Goal: Task Accomplishment & Management: Complete application form

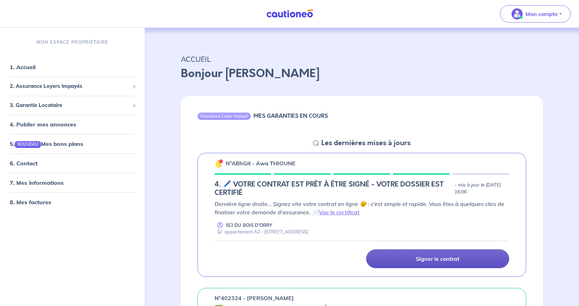
click at [409, 260] on link "Signer le contrat" at bounding box center [437, 259] width 143 height 19
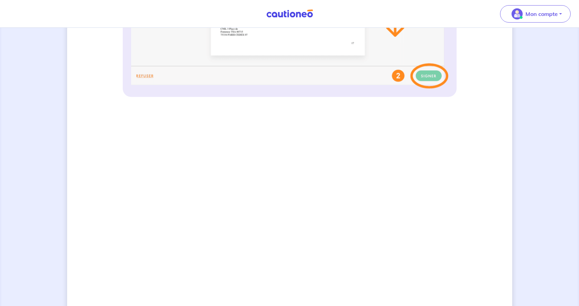
scroll to position [495, 0]
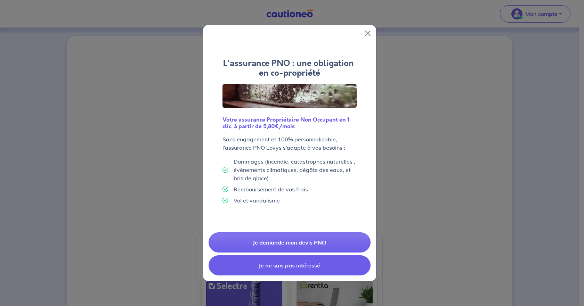
click at [358, 264] on button "Je ne suis pas intéressé" at bounding box center [290, 266] width 162 height 20
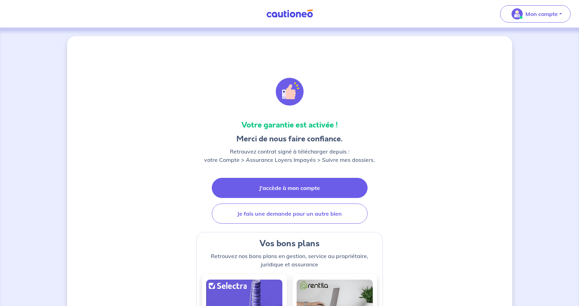
click at [345, 186] on link "J'accède à mon compte" at bounding box center [290, 188] width 156 height 20
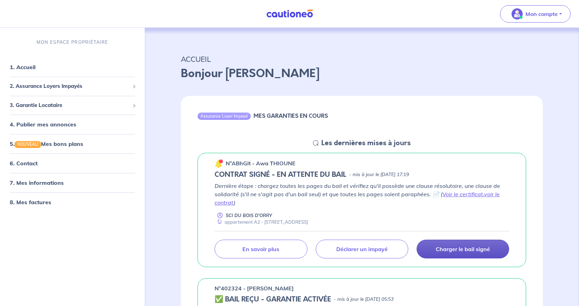
click at [477, 252] on p "Charger le bail signé" at bounding box center [463, 249] width 54 height 7
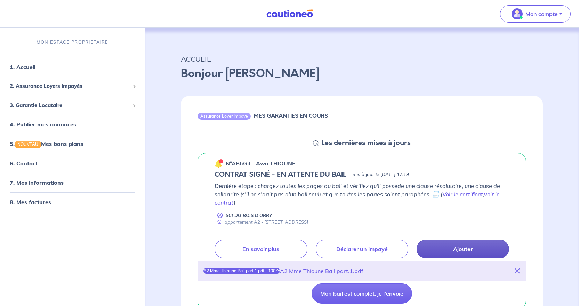
click at [463, 255] on link "Ajouter" at bounding box center [463, 249] width 93 height 19
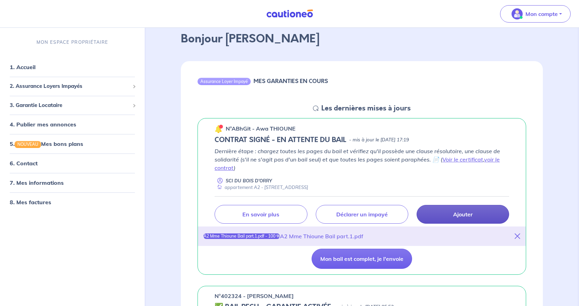
scroll to position [70, 0]
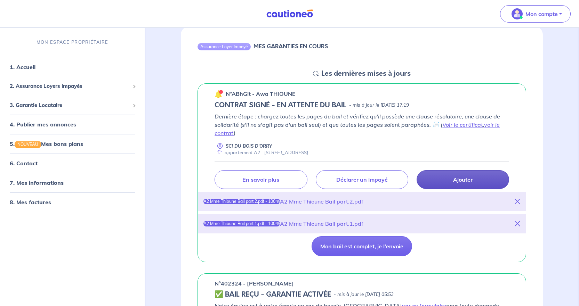
click at [442, 180] on link "Ajouter" at bounding box center [463, 179] width 93 height 19
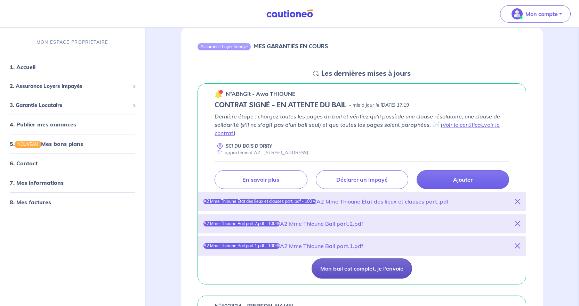
click at [388, 272] on button "Mon bail est complet, je l'envoie" at bounding box center [362, 269] width 101 height 20
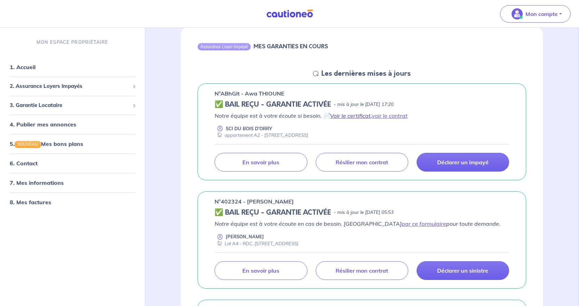
click at [348, 118] on link "Voir le certificat" at bounding box center [350, 115] width 41 height 7
click at [396, 117] on link "voir le contrat" at bounding box center [390, 115] width 36 height 7
click at [358, 114] on link "Voir le certificat" at bounding box center [350, 115] width 41 height 7
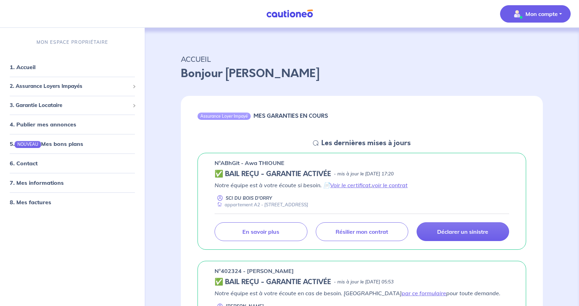
click at [533, 21] on button "Mon compte" at bounding box center [535, 13] width 71 height 17
click at [541, 44] on link "Mes informations" at bounding box center [529, 43] width 56 height 11
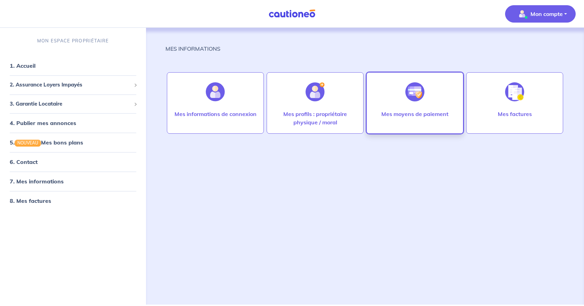
click at [409, 120] on div "Mes moyens de paiement" at bounding box center [415, 121] width 78 height 22
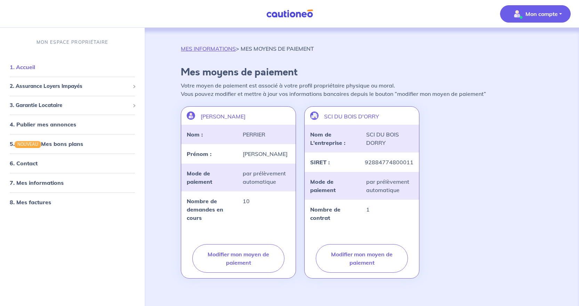
click at [18, 65] on link "1. Accueil" at bounding box center [22, 67] width 25 height 7
